Goal: Communication & Community: Answer question/provide support

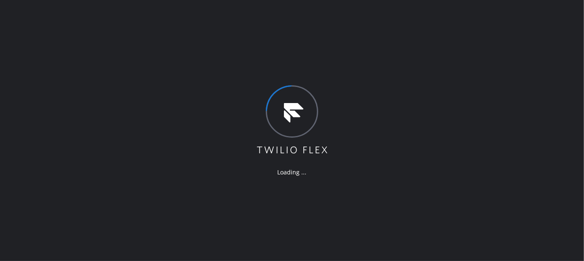
click at [315, 13] on div "Loading ..." at bounding box center [292, 130] width 584 height 261
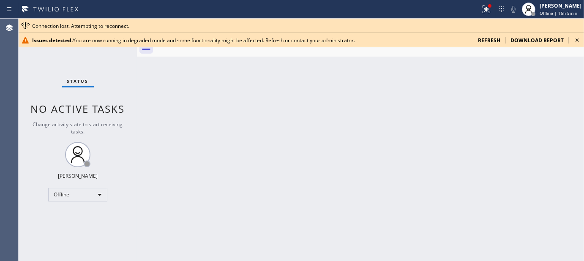
click at [187, 52] on div at bounding box center [370, 47] width 429 height 19
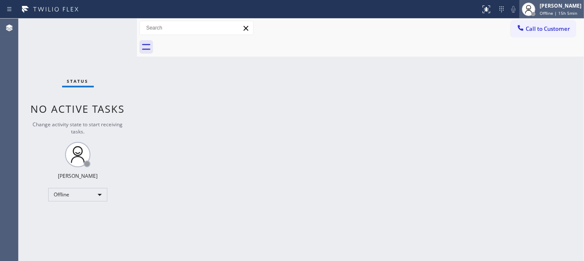
click at [558, 10] on span "Offline | 15h 5min" at bounding box center [559, 13] width 38 height 6
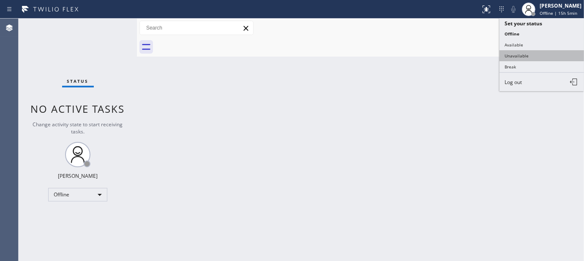
click at [529, 58] on button "Unavailable" at bounding box center [542, 55] width 85 height 11
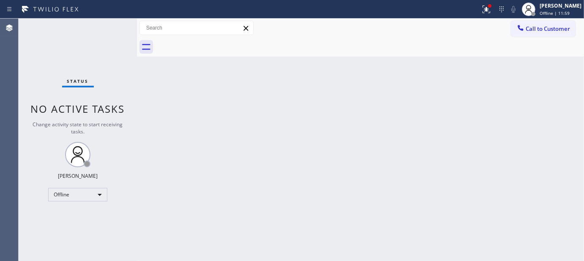
click at [293, 89] on div "Back to Dashboard Change Sender ID Customers Technicians Select a contact Outbo…" at bounding box center [360, 140] width 447 height 243
click at [552, 8] on div "[PERSON_NAME]" at bounding box center [561, 5] width 42 height 7
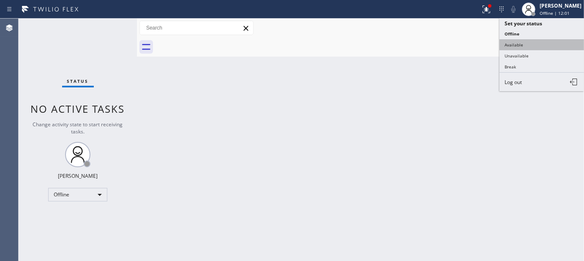
click at [532, 43] on button "Available" at bounding box center [542, 44] width 85 height 11
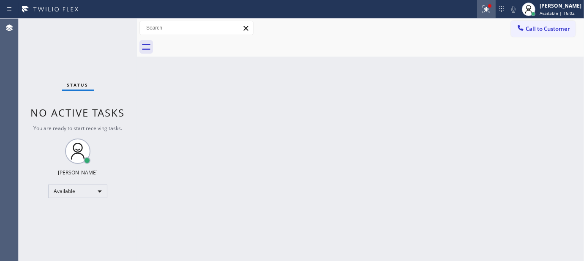
click at [482, 4] on icon at bounding box center [487, 9] width 10 height 10
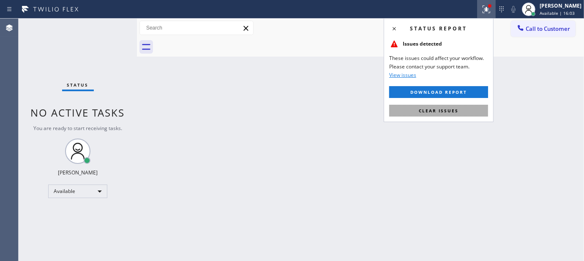
click at [470, 109] on button "Clear issues" at bounding box center [438, 111] width 99 height 12
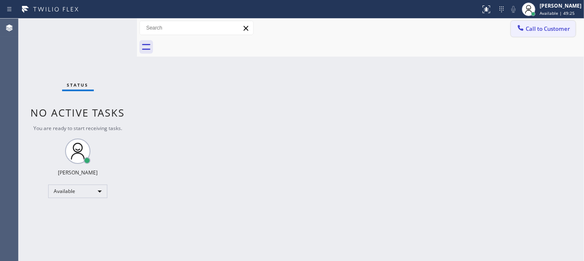
click at [530, 34] on button "Call to Customer" at bounding box center [543, 29] width 65 height 16
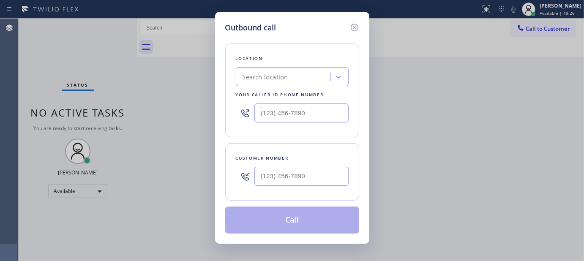
click at [313, 167] on div at bounding box center [302, 176] width 94 height 27
click at [313, 178] on input "(___) ___-____" at bounding box center [302, 176] width 94 height 19
paste input "516) 469-9374"
drag, startPoint x: 269, startPoint y: 178, endPoint x: 246, endPoint y: 166, distance: 25.8
click at [225, 186] on div "Outbound call Location Search location Your caller id phone number Customer num…" at bounding box center [292, 128] width 154 height 232
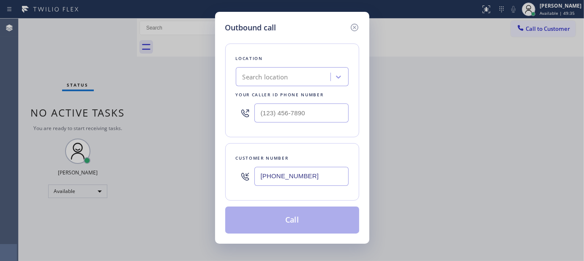
paste input "text"
type input "[PHONE_NUMBER]"
drag, startPoint x: 323, startPoint y: 100, endPoint x: 235, endPoint y: 115, distance: 89.5
click at [233, 114] on div "Location Search location Your caller id phone number" at bounding box center [292, 91] width 134 height 94
drag, startPoint x: 233, startPoint y: 126, endPoint x: 266, endPoint y: 138, distance: 36.0
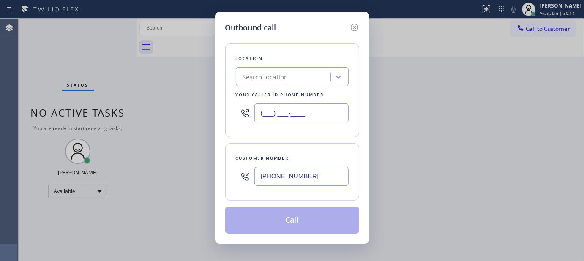
click at [215, 126] on div "Outbound call Location Search location Your caller id phone number (___) ___-__…" at bounding box center [292, 128] width 154 height 232
paste input "917) 935-4352"
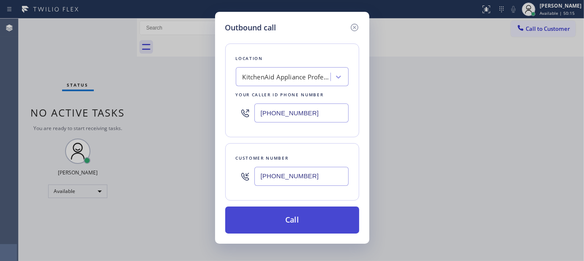
type input "[PHONE_NUMBER]"
click at [318, 225] on button "Call" at bounding box center [292, 220] width 134 height 27
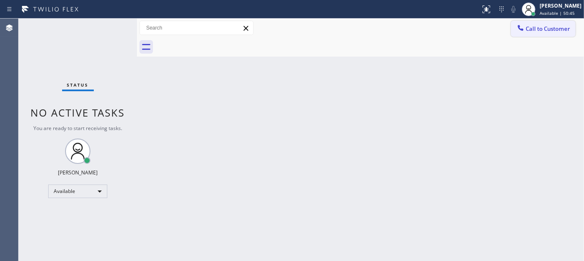
click at [530, 30] on span "Call to Customer" at bounding box center [548, 29] width 44 height 8
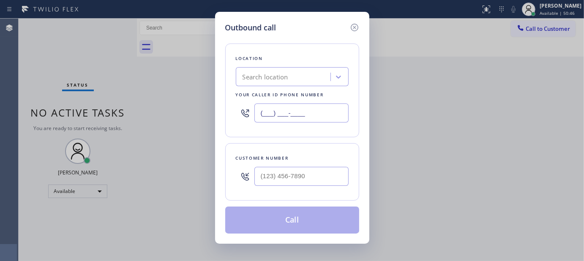
drag, startPoint x: 235, startPoint y: 124, endPoint x: 191, endPoint y: 123, distance: 43.6
click at [171, 129] on div "Outbound call Location Search location Your caller id phone number (___) ___-__…" at bounding box center [292, 130] width 584 height 261
paste input "917) 935-4352"
type input "[PHONE_NUMBER]"
click at [282, 172] on input "(___) ___-____" at bounding box center [302, 176] width 94 height 19
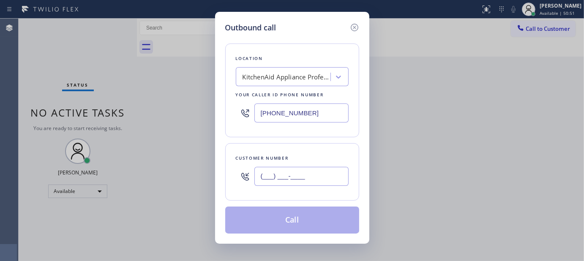
paste input "516) 469-9374"
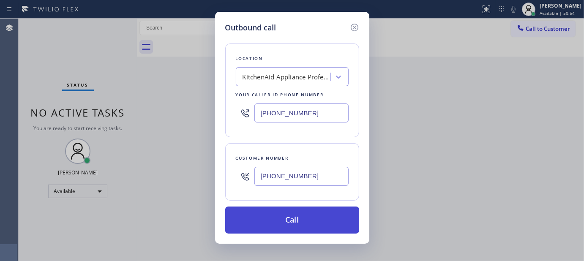
type input "[PHONE_NUMBER]"
click at [304, 214] on button "Call" at bounding box center [292, 220] width 134 height 27
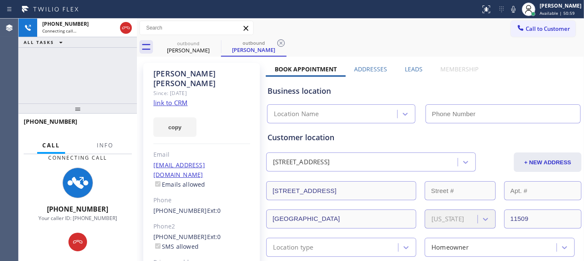
type input "[PHONE_NUMBER]"
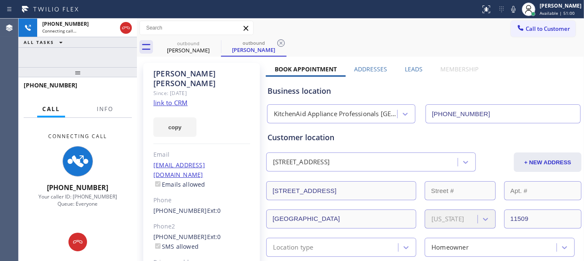
drag, startPoint x: 74, startPoint y: 111, endPoint x: 130, endPoint y: 5, distance: 119.9
click at [107, 20] on div "+15164699374 Connecting call… ALL TASKS ALL TASKS ACTIVE TASKS TASKS IN WRAP UP…" at bounding box center [78, 140] width 118 height 243
drag, startPoint x: 102, startPoint y: 73, endPoint x: 124, endPoint y: 38, distance: 41.1
click at [108, 47] on div "+15164699374 Connecting call… ALL TASKS ALL TASKS ACTIVE TASKS TASKS IN WRAP UP…" at bounding box center [78, 140] width 118 height 243
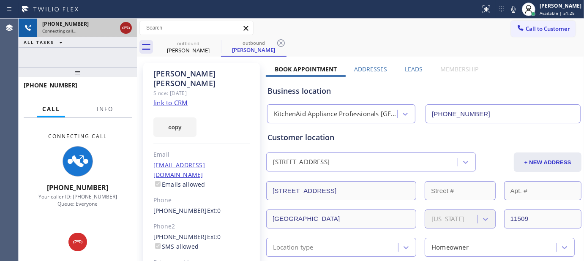
click at [129, 29] on icon at bounding box center [126, 28] width 10 height 10
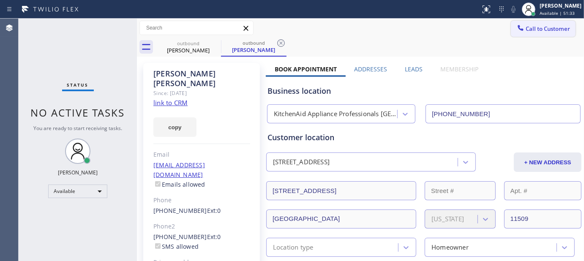
click at [529, 30] on span "Call to Customer" at bounding box center [548, 29] width 44 height 8
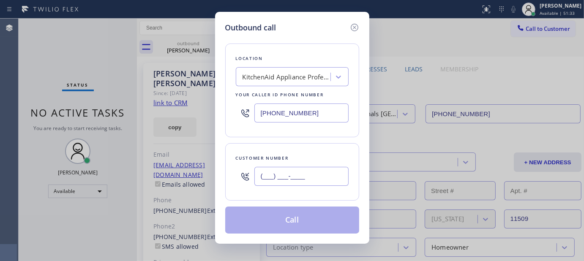
click at [301, 181] on input "(___) ___-____" at bounding box center [302, 176] width 94 height 19
paste input "310) 694-1116"
type input "(310) 694-1116"
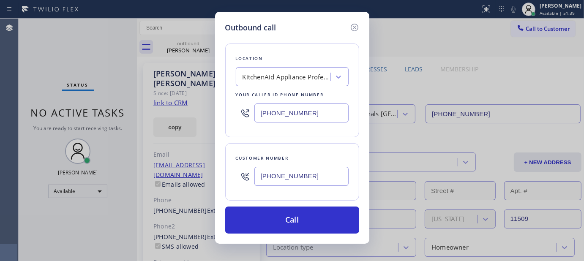
drag, startPoint x: 327, startPoint y: 113, endPoint x: 213, endPoint y: 128, distance: 115.1
click at [213, 128] on div "Outbound call Location KitchenAid Appliance Professionals New Hyde Park Your ca…" at bounding box center [292, 130] width 584 height 261
paste input "323) 870-7123"
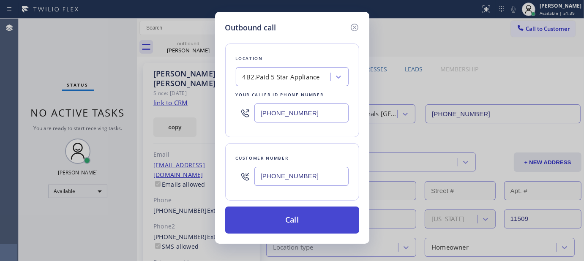
type input "(323) 870-7123"
click at [327, 209] on button "Call" at bounding box center [292, 220] width 134 height 27
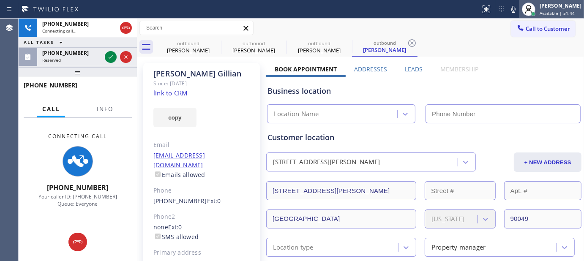
type input "(323) 870-7123"
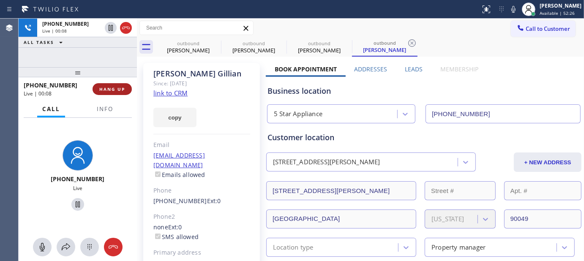
click at [116, 90] on span "HANG UP" at bounding box center [112, 89] width 26 height 6
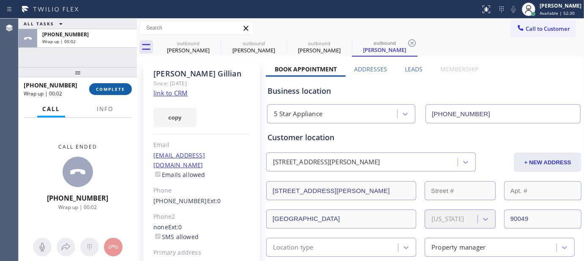
click at [107, 84] on button "COMPLETE" at bounding box center [110, 89] width 43 height 12
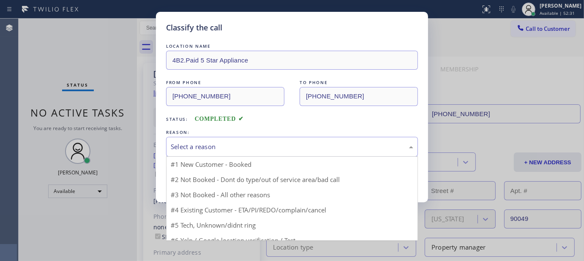
click at [208, 143] on div "Select a reason" at bounding box center [292, 147] width 243 height 10
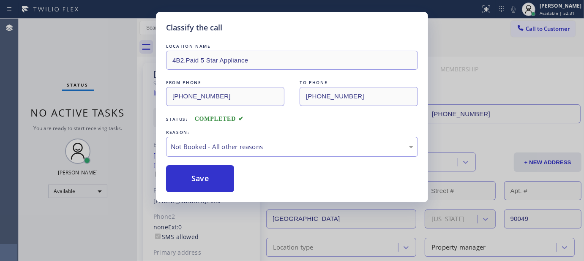
click at [202, 178] on button "Save" at bounding box center [200, 178] width 68 height 27
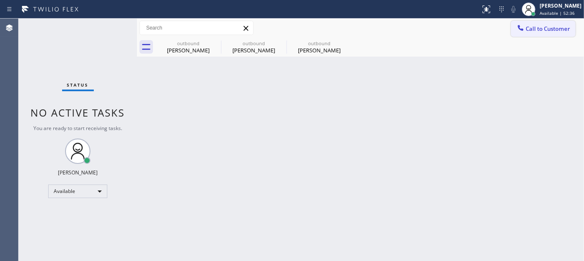
click at [537, 23] on button "Call to Customer" at bounding box center [543, 29] width 65 height 16
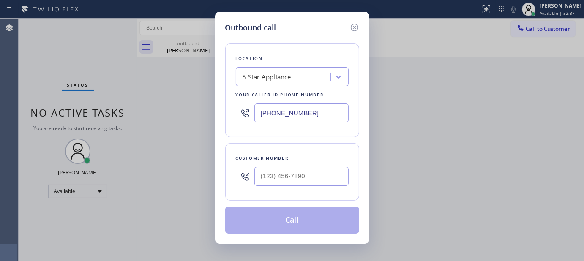
click at [309, 191] on div "Customer number" at bounding box center [292, 172] width 134 height 58
click at [327, 181] on input "(___) ___-____" at bounding box center [302, 176] width 94 height 19
paste input "917) 627-3837"
type input "(917) 627-3837"
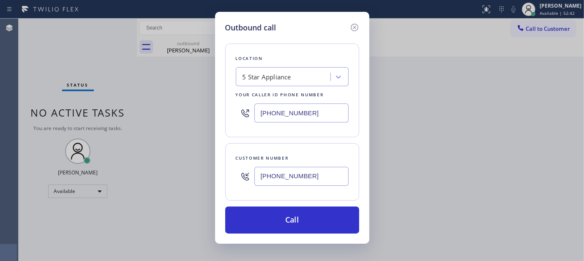
drag, startPoint x: 306, startPoint y: 113, endPoint x: 202, endPoint y: 132, distance: 106.0
click at [201, 132] on div "Outbound call Location 5 Star Appliance Your caller id phone number (323) 870-7…" at bounding box center [292, 130] width 584 height 261
paste input "917) 935-4352"
type input "[PHONE_NUMBER]"
click at [319, 192] on div "Customer number (917) 627-3837" at bounding box center [292, 172] width 134 height 58
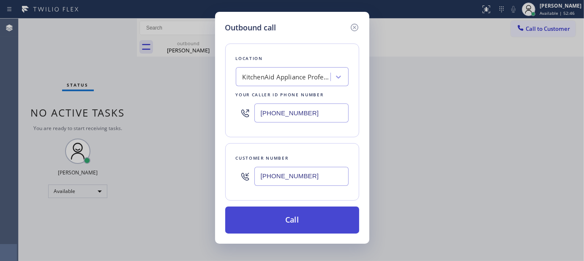
click at [341, 219] on button "Call" at bounding box center [292, 220] width 134 height 27
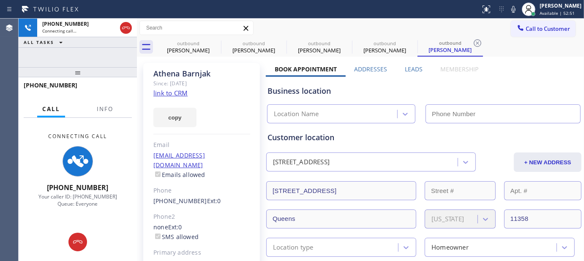
type input "[PHONE_NUMBER]"
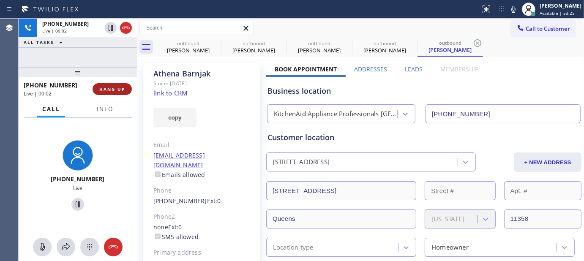
click at [123, 90] on span "HANG UP" at bounding box center [112, 89] width 26 height 6
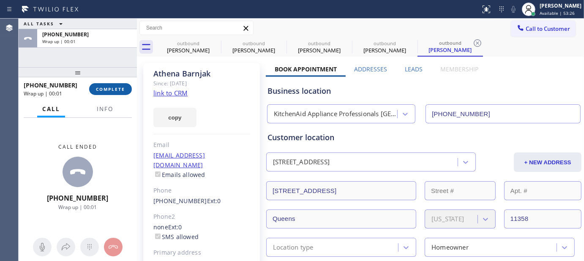
click at [123, 90] on span "COMPLETE" at bounding box center [110, 89] width 29 height 6
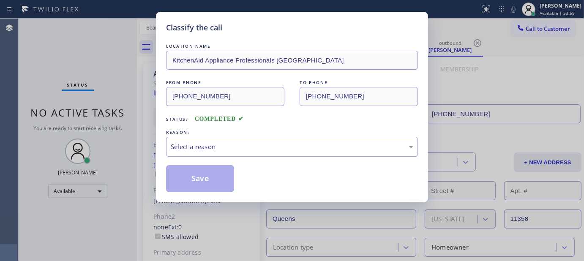
click at [216, 145] on div "Select a reason" at bounding box center [292, 147] width 243 height 10
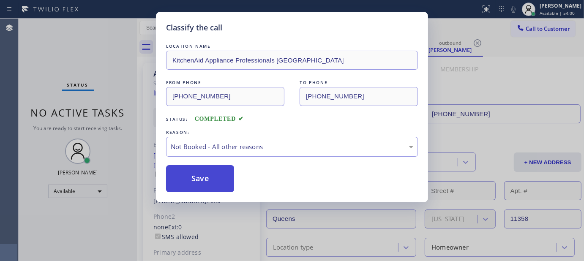
click at [208, 182] on button "Save" at bounding box center [200, 178] width 68 height 27
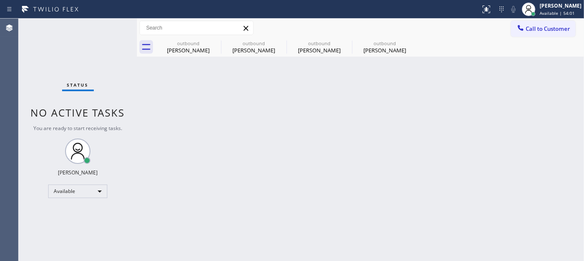
click at [215, 179] on div "Back to Dashboard Change Sender ID Customers Technicians Select a contact Outbo…" at bounding box center [360, 140] width 447 height 243
click at [214, 44] on icon at bounding box center [216, 43] width 8 height 8
click at [0, 0] on icon at bounding box center [0, 0] width 0 height 0
type input "(323) 870-7123"
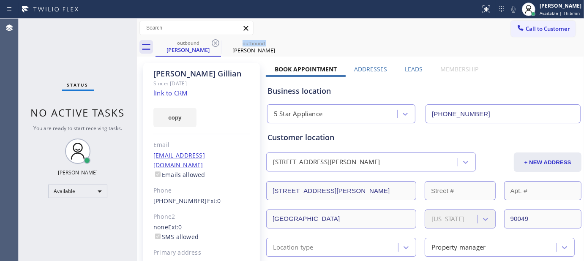
click at [214, 44] on icon at bounding box center [216, 43] width 8 height 8
type input "[PHONE_NUMBER]"
click at [0, 0] on icon at bounding box center [0, 0] width 0 height 0
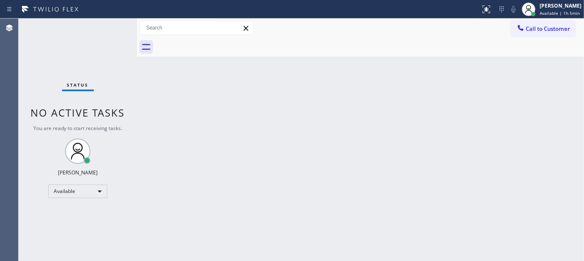
click at [308, 25] on div "Call to Customer Outbound call Location KitchenAid Appliance Professionals New …" at bounding box center [360, 28] width 447 height 15
drag, startPoint x: 559, startPoint y: 23, endPoint x: 470, endPoint y: 69, distance: 100.2
click at [559, 24] on button "Call to Customer" at bounding box center [543, 29] width 65 height 16
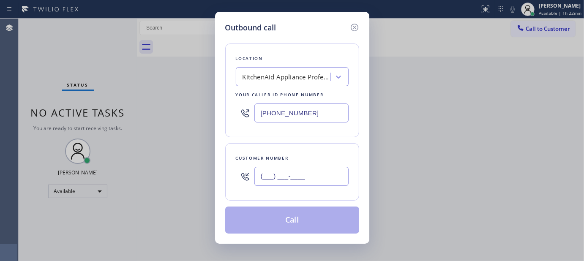
click at [295, 183] on input "(___) ___-____" at bounding box center [302, 176] width 94 height 19
paste input "310) 694-1116"
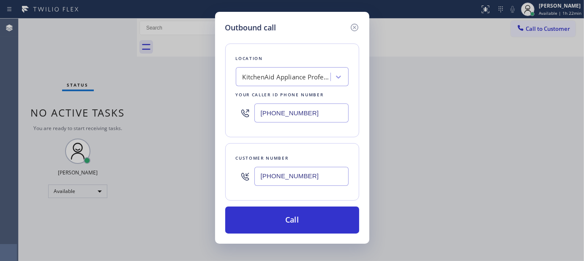
type input "(310) 694-1116"
drag, startPoint x: 314, startPoint y: 116, endPoint x: 231, endPoint y: 126, distance: 83.5
click at [232, 126] on div "Location KitchenAid Appliance Professionals New Hyde Park Your caller id phone …" at bounding box center [292, 91] width 134 height 94
paste input "323) 870-7123"
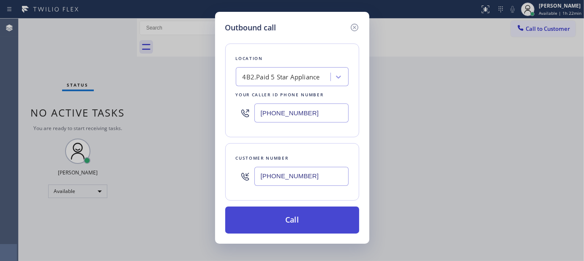
type input "(323) 870-7123"
click at [317, 220] on button "Call" at bounding box center [292, 220] width 134 height 27
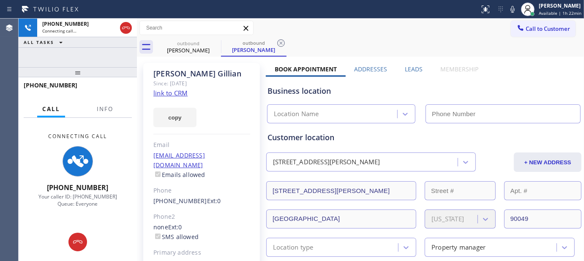
type input "(323) 870-7123"
drag, startPoint x: 62, startPoint y: 76, endPoint x: 120, endPoint y: 38, distance: 68.7
click at [90, 48] on div "+13106941116 Connecting call… ALL TASKS ALL TASKS ACTIVE TASKS TASKS IN WRAP UP…" at bounding box center [78, 140] width 118 height 243
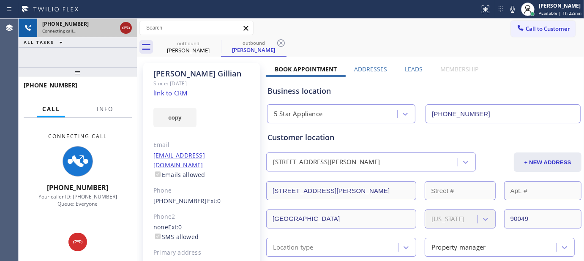
click at [126, 29] on icon at bounding box center [126, 28] width 10 height 10
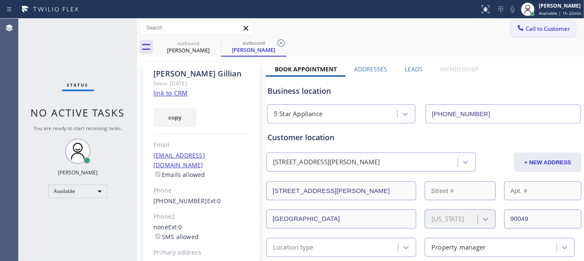
click at [511, 22] on button "Call to Customer" at bounding box center [543, 29] width 65 height 16
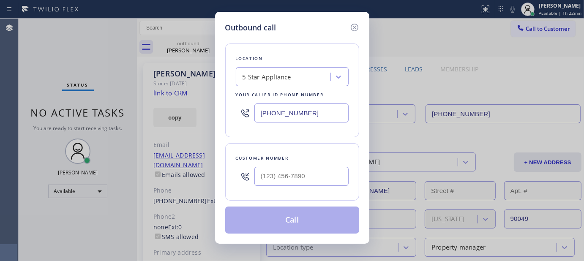
click at [306, 154] on div "Customer number" at bounding box center [292, 158] width 113 height 9
click at [306, 167] on input "(___) ___-____" at bounding box center [302, 176] width 94 height 19
paste input "917) 627-3837"
type input "(917) 627-3837"
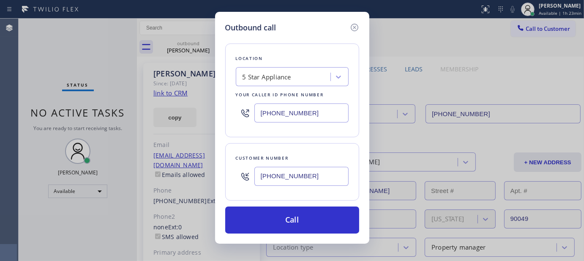
drag, startPoint x: 318, startPoint y: 112, endPoint x: 214, endPoint y: 128, distance: 105.7
click at [201, 116] on div "Outbound call Location 5 Star Appliance Your caller id phone number (323) 870-7…" at bounding box center [292, 130] width 584 height 261
paste input "917) 935-4352"
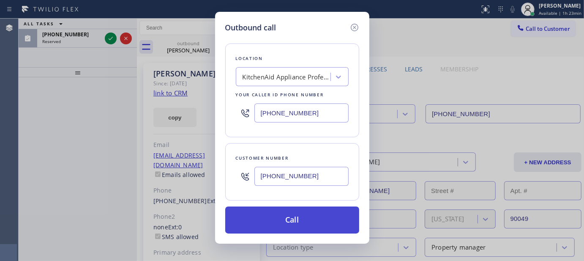
type input "[PHONE_NUMBER]"
click at [315, 214] on button "Call" at bounding box center [292, 220] width 134 height 27
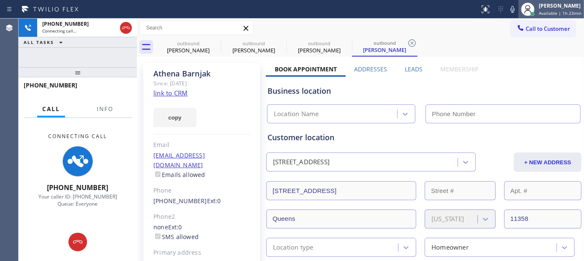
type input "[PHONE_NUMBER]"
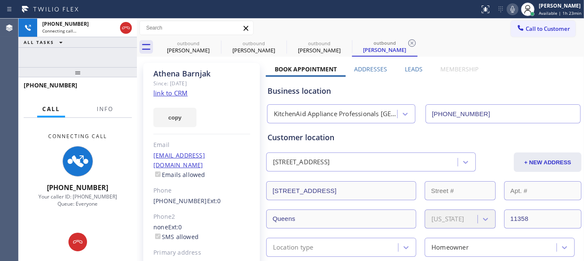
click at [508, 7] on icon at bounding box center [513, 9] width 10 height 10
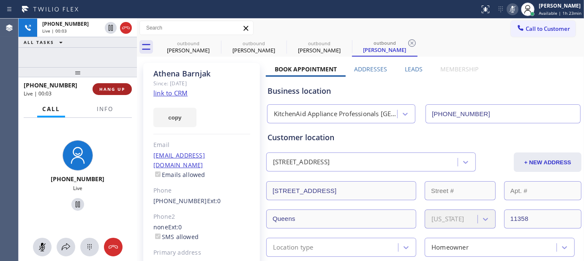
click at [121, 90] on span "HANG UP" at bounding box center [112, 89] width 26 height 6
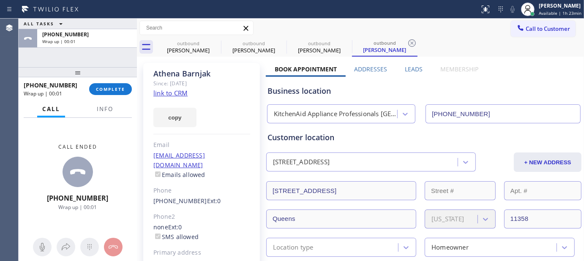
click at [101, 96] on div "+19176273837 Wrap up | 00:01 COMPLETE" at bounding box center [78, 89] width 108 height 22
click at [120, 89] on span "COMPLETE" at bounding box center [110, 89] width 29 height 6
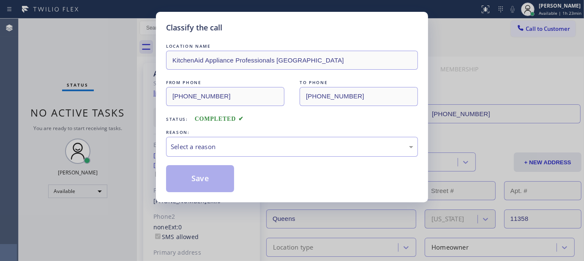
click at [238, 136] on div "REASON:" at bounding box center [292, 132] width 252 height 9
click at [209, 151] on div "Select a reason" at bounding box center [292, 147] width 243 height 10
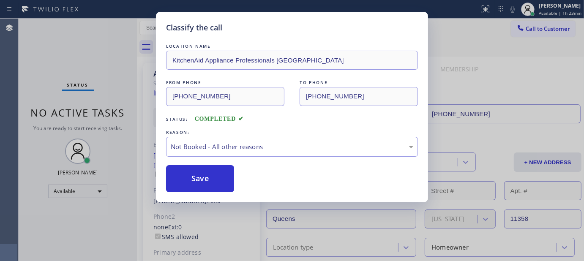
click at [197, 176] on button "Save" at bounding box center [200, 178] width 68 height 27
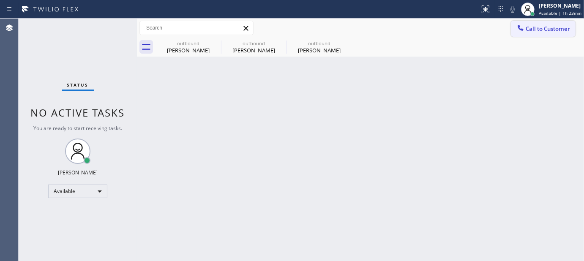
click at [537, 21] on button "Call to Customer" at bounding box center [543, 29] width 65 height 16
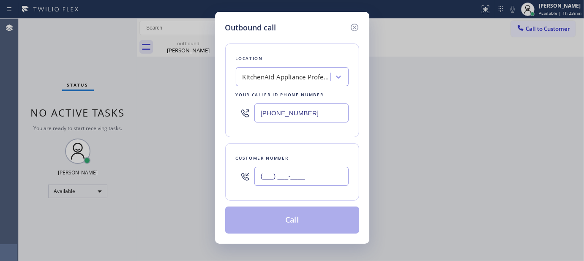
click at [324, 172] on input "(___) ___-____" at bounding box center [302, 176] width 94 height 19
paste input "818) 266-1119"
type input "(818) 266-1119"
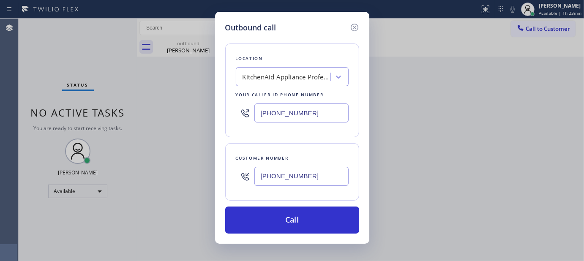
drag, startPoint x: 317, startPoint y: 123, endPoint x: 204, endPoint y: 122, distance: 113.3
click at [202, 122] on div "Outbound call Location KitchenAid Appliance Professionals New Hyde Park Your ca…" at bounding box center [292, 130] width 584 height 261
click at [325, 108] on input "(___) ___-____" at bounding box center [302, 113] width 94 height 19
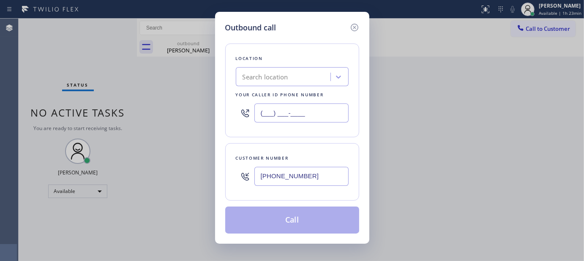
drag, startPoint x: 321, startPoint y: 110, endPoint x: 249, endPoint y: 120, distance: 73.4
click at [249, 120] on div "(___) ___-____" at bounding box center [292, 112] width 113 height 27
paste input "323) 870-7123"
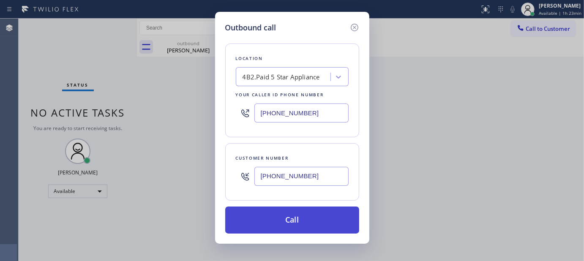
type input "(323) 870-7123"
click at [312, 223] on button "Call" at bounding box center [292, 220] width 134 height 27
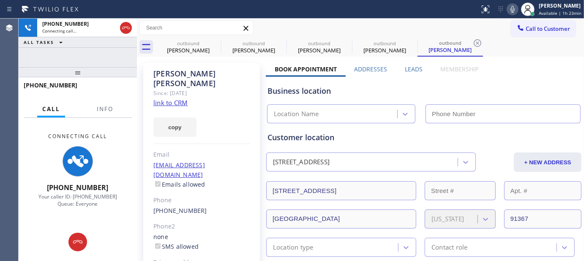
click at [509, 8] on icon at bounding box center [513, 9] width 10 height 10
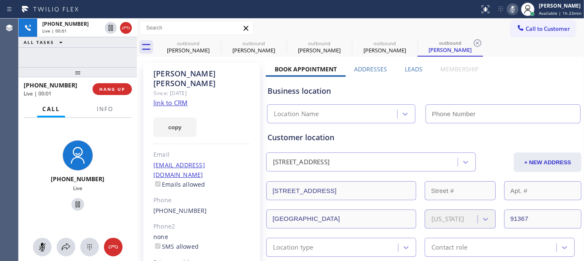
type input "(323) 870-7123"
click at [105, 92] on button "HANG UP" at bounding box center [112, 89] width 39 height 12
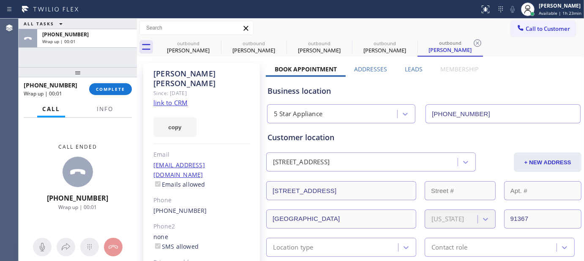
drag, startPoint x: 99, startPoint y: 68, endPoint x: 98, endPoint y: 51, distance: 16.9
click at [98, 51] on div "ALL TASKS ALL TASKS ACTIVE TASKS TASKS IN WRAP UP +18182661119 Wrap up | 00:01 …" at bounding box center [78, 140] width 118 height 243
click at [120, 98] on div "+18182661119 Wrap up | 00:01 COMPLETE" at bounding box center [78, 89] width 108 height 22
click at [96, 83] on button "COMPLETE" at bounding box center [110, 89] width 43 height 12
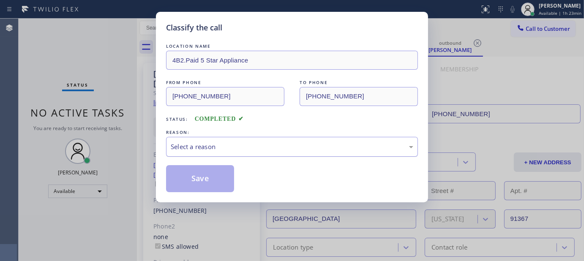
click at [208, 144] on div "Select a reason" at bounding box center [292, 147] width 243 height 10
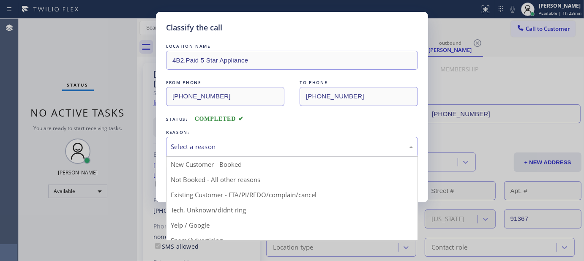
click at [197, 174] on button "Save" at bounding box center [200, 178] width 68 height 27
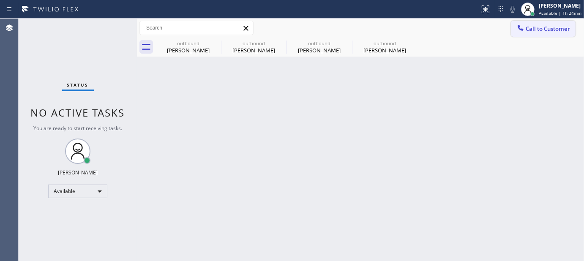
click at [557, 24] on button "Call to Customer" at bounding box center [543, 29] width 65 height 16
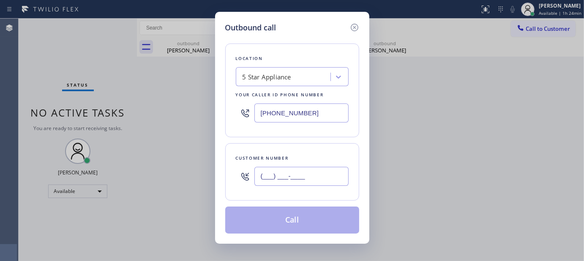
paste input "714) 862-3665"
click at [318, 178] on input "(714) 862-3665" at bounding box center [302, 176] width 94 height 19
type input "(714) 862-3665"
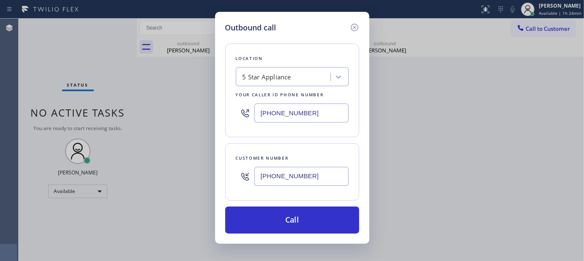
click at [240, 124] on div "(323) 870-7123" at bounding box center [292, 112] width 113 height 27
paste input "416-2342"
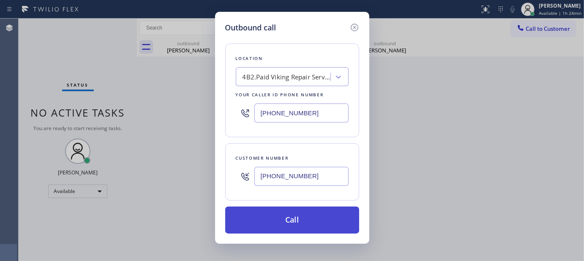
type input "(323) 416-2342"
click at [310, 216] on button "Call" at bounding box center [292, 220] width 134 height 27
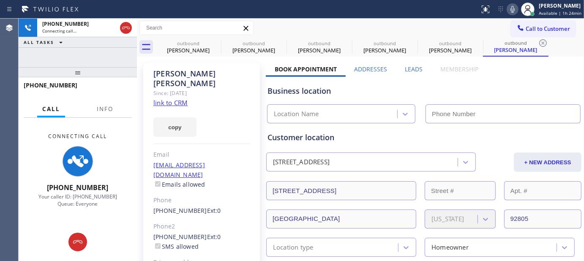
click at [508, 7] on icon at bounding box center [513, 9] width 10 height 10
type input "(323) 416-2342"
click at [216, 43] on icon at bounding box center [216, 43] width 8 height 8
click at [0, 0] on icon at bounding box center [0, 0] width 0 height 0
type input "[PHONE_NUMBER]"
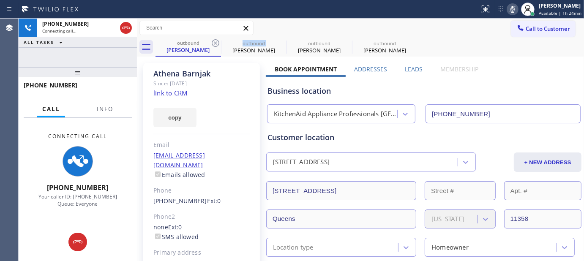
click at [216, 43] on icon at bounding box center [216, 43] width 8 height 8
type input "(323) 870-7123"
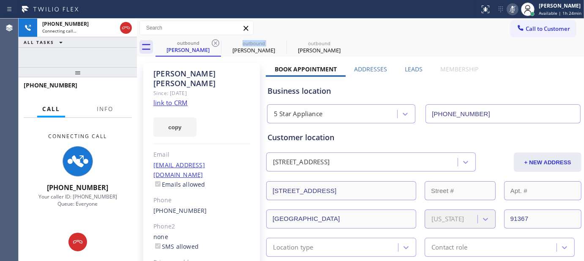
click at [216, 43] on icon at bounding box center [216, 43] width 8 height 8
type input "(323) 416-2342"
click at [377, 49] on div "outbound Frank Aviles outbound Frank Aviles" at bounding box center [370, 47] width 429 height 19
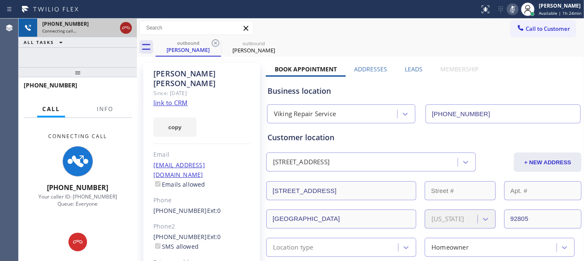
click at [127, 29] on icon at bounding box center [126, 28] width 10 height 10
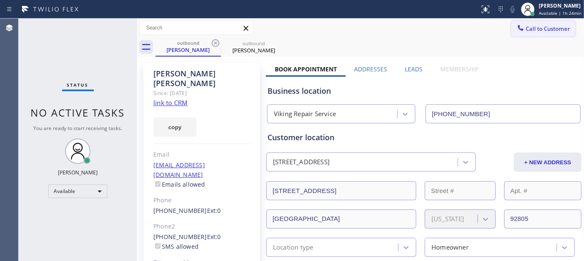
click at [550, 28] on span "Call to Customer" at bounding box center [548, 29] width 44 height 8
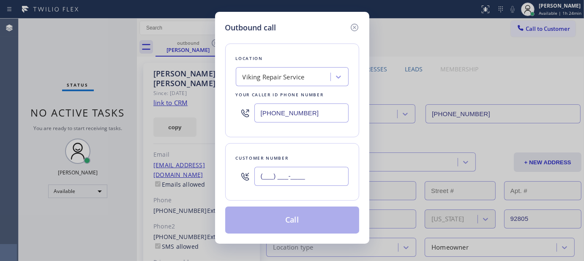
click at [319, 176] on input "(___) ___-____" at bounding box center [302, 176] width 94 height 19
paste input "763) 222-9085"
type input "(763) 222-9085"
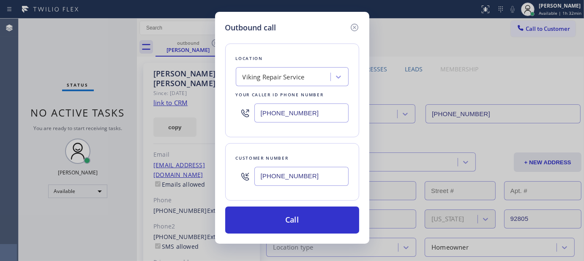
click at [283, 73] on div "Viking Repair Service" at bounding box center [274, 77] width 62 height 10
type input "5 star appliance rep"
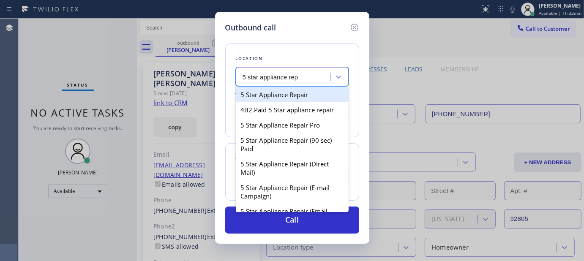
click at [311, 90] on div "5 Star Appliance Repair" at bounding box center [292, 94] width 113 height 15
type input "(855) 731-4952"
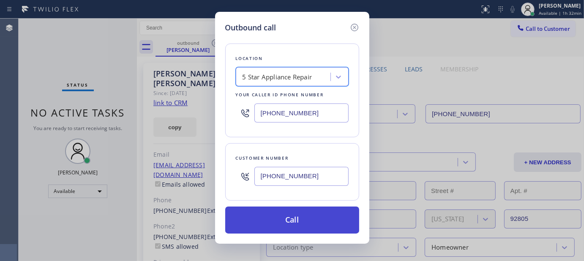
click at [309, 216] on button "Call" at bounding box center [292, 220] width 134 height 27
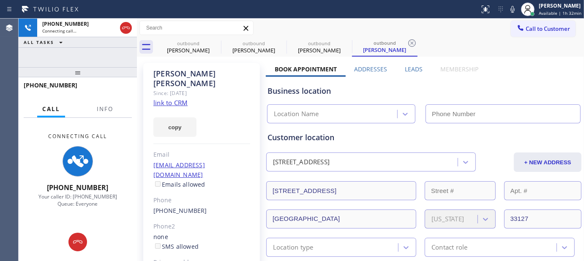
drag, startPoint x: 513, startPoint y: 14, endPoint x: 510, endPoint y: 92, distance: 77.8
click at [513, 14] on icon at bounding box center [513, 9] width 10 height 10
type input "(855) 731-4952"
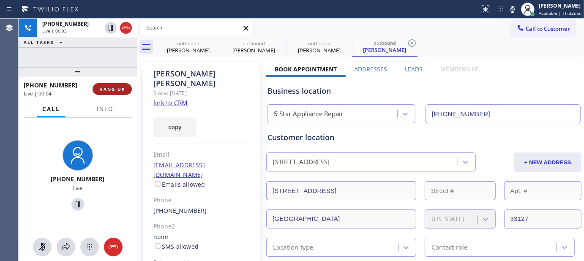
click at [114, 87] on span "HANG UP" at bounding box center [112, 89] width 26 height 6
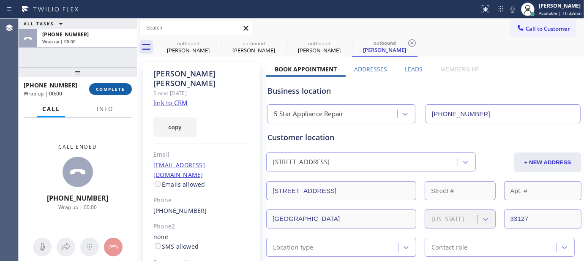
click at [114, 87] on span "COMPLETE" at bounding box center [110, 89] width 29 height 6
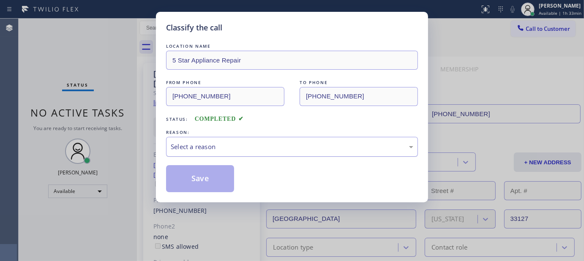
click at [249, 151] on div "Select a reason" at bounding box center [292, 147] width 243 height 10
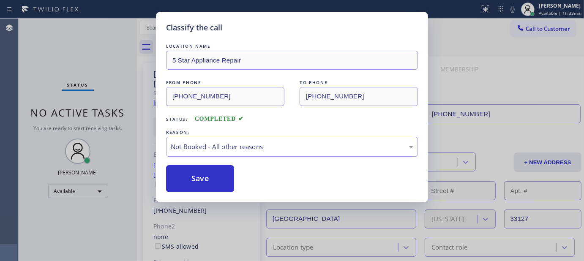
click at [202, 182] on button "Save" at bounding box center [200, 178] width 68 height 27
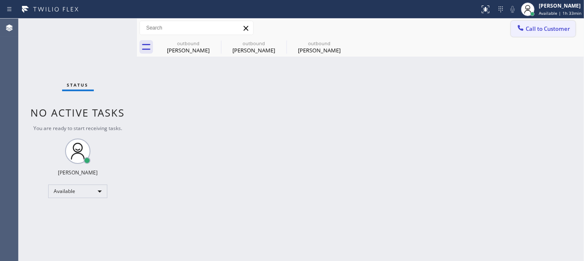
click at [536, 34] on button "Call to Customer" at bounding box center [543, 29] width 65 height 16
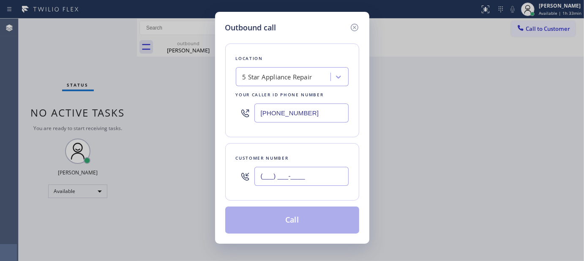
click at [296, 180] on input "(___) ___-____" at bounding box center [302, 176] width 94 height 19
paste input "323) 347-9652"
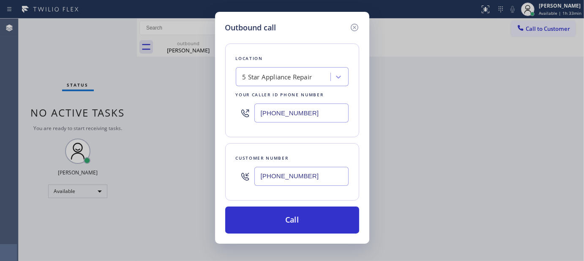
type input "(323) 347-9652"
drag, startPoint x: 320, startPoint y: 115, endPoint x: 226, endPoint y: 115, distance: 94.3
click at [226, 115] on div "Location 5 Star Appliance Repair Your caller id phone number (855) 731-4952" at bounding box center [292, 91] width 134 height 94
paste input "323) 310-0103"
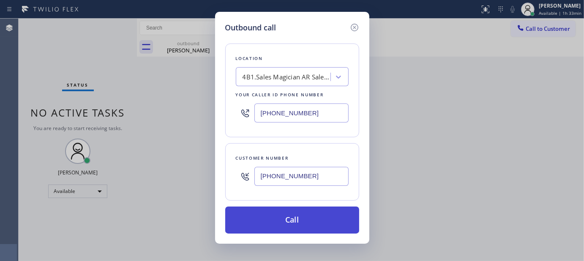
type input "(323) 310-0103"
click at [340, 222] on button "Call" at bounding box center [292, 220] width 134 height 27
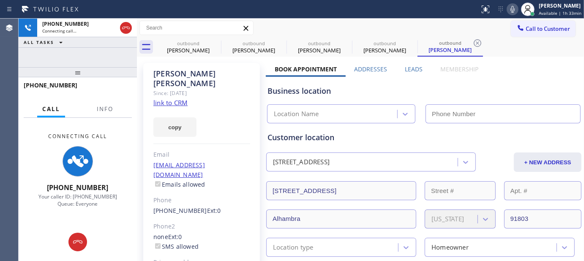
click at [510, 6] on icon at bounding box center [513, 9] width 10 height 10
type input "(323) 310-0103"
click at [216, 39] on icon at bounding box center [216, 43] width 8 height 8
type input "(323) 416-2342"
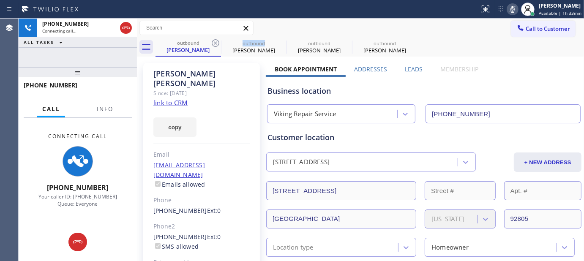
click at [216, 39] on body "Status report No issues detected If you experience an issue, please download th…" at bounding box center [292, 130] width 584 height 261
click at [211, 28] on div at bounding box center [211, 28] width 0 height 0
click at [479, 24] on div "Call to Customer Outbound call Location AR Sales Magician PPC Your caller id ph…" at bounding box center [360, 28] width 447 height 15
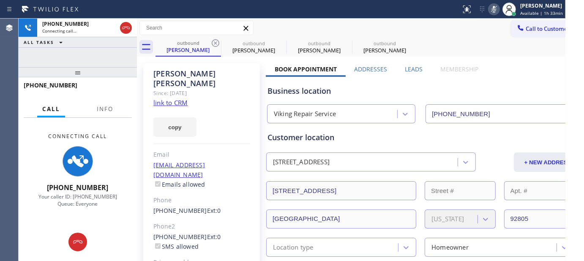
drag, startPoint x: 258, startPoint y: 30, endPoint x: 219, endPoint y: 37, distance: 40.4
click at [257, 30] on div "Call to Customer Outbound call Location AR Sales Magician PPC Your caller id ph…" at bounding box center [360, 28] width 447 height 15
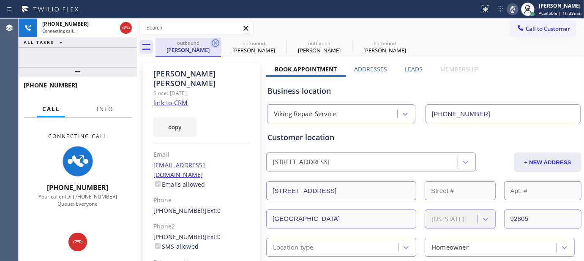
click at [214, 42] on icon at bounding box center [216, 43] width 10 height 10
type input "(855) 731-4952"
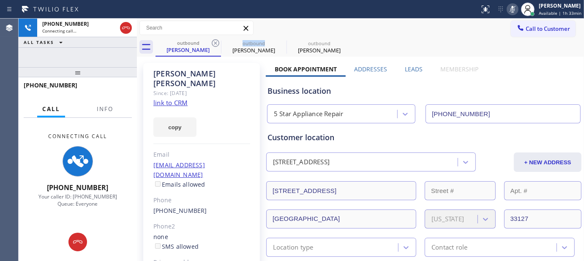
click at [214, 42] on icon at bounding box center [216, 43] width 10 height 10
type input "(323) 310-0103"
click at [354, 26] on div "Call to Customer Outbound call Location AR Sales Magician PPC Your caller id ph…" at bounding box center [360, 28] width 447 height 15
drag, startPoint x: 106, startPoint y: 70, endPoint x: 114, endPoint y: 6, distance: 64.0
click at [111, 7] on div "Status report No issues detected If you experience an issue, please download th…" at bounding box center [292, 130] width 584 height 261
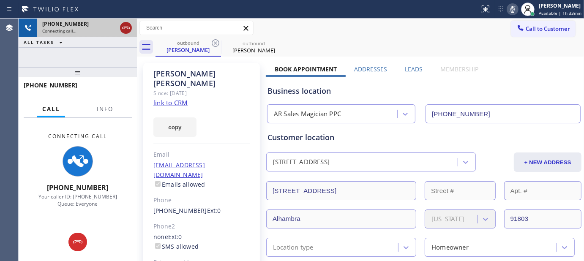
click at [124, 25] on icon at bounding box center [126, 28] width 10 height 10
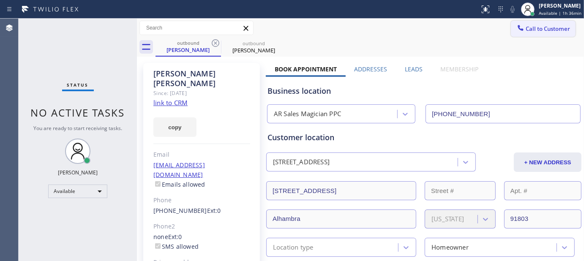
click at [537, 23] on button "Call to Customer" at bounding box center [543, 29] width 65 height 16
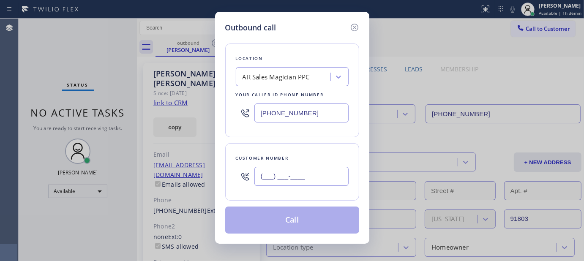
click at [292, 175] on input "(___) ___-____" at bounding box center [302, 176] width 94 height 19
paste input "626) 417-7191"
type input "(626) 417-7191"
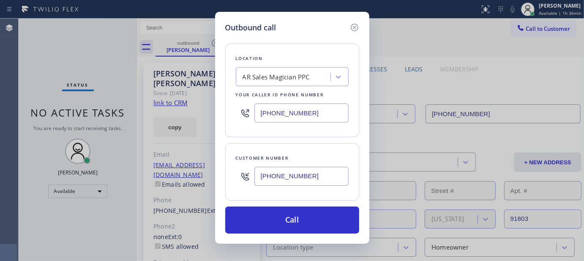
drag, startPoint x: 318, startPoint y: 114, endPoint x: 195, endPoint y: 112, distance: 123.5
click at [195, 111] on div "Outbound call Location AR Sales Magician PPC Your caller id phone number (323) …" at bounding box center [292, 130] width 584 height 261
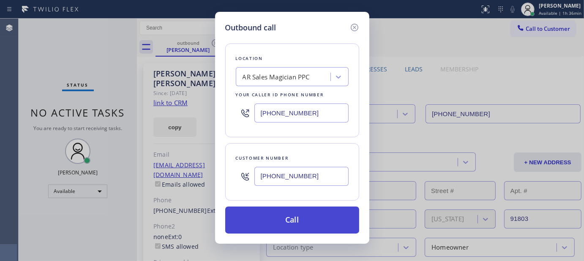
paste input "text"
type input "(323) 310-0103"
click at [314, 219] on button "Call" at bounding box center [292, 220] width 134 height 27
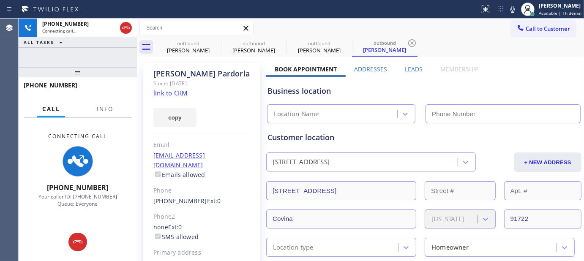
drag, startPoint x: 510, startPoint y: 12, endPoint x: 493, endPoint y: 65, distance: 55.5
click at [510, 12] on icon at bounding box center [513, 9] width 10 height 10
type input "(323) 310-0103"
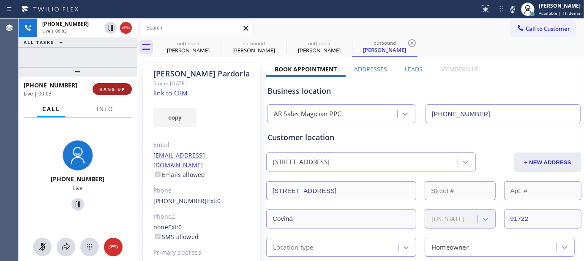
click at [107, 86] on span "HANG UP" at bounding box center [112, 89] width 26 height 6
drag, startPoint x: 96, startPoint y: 69, endPoint x: 93, endPoint y: 56, distance: 13.0
click at [94, 57] on div "+16264177191 Live | 00:04 ALL TASKS ALL TASKS ACTIVE TASKS TASKS IN WRAP UP +16…" at bounding box center [78, 140] width 118 height 243
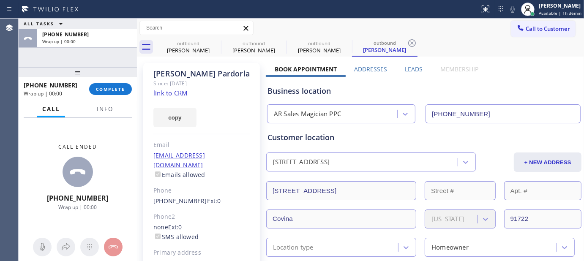
click at [108, 77] on div at bounding box center [78, 72] width 118 height 10
click at [109, 87] on span "COMPLETE" at bounding box center [110, 89] width 29 height 6
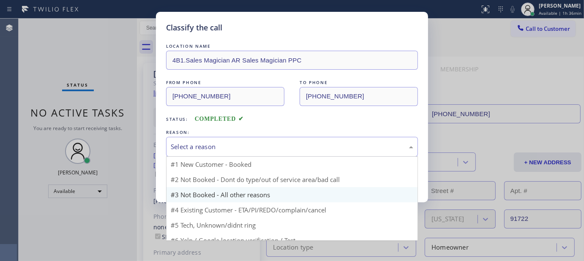
drag, startPoint x: 238, startPoint y: 138, endPoint x: 184, endPoint y: 177, distance: 66.4
click at [238, 138] on div "Select a reason" at bounding box center [292, 147] width 252 height 20
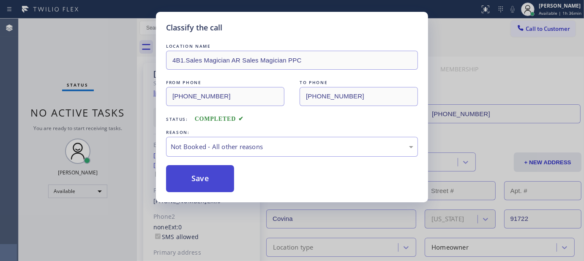
click at [186, 180] on button "Save" at bounding box center [200, 178] width 68 height 27
